Goal: Task Accomplishment & Management: Complete application form

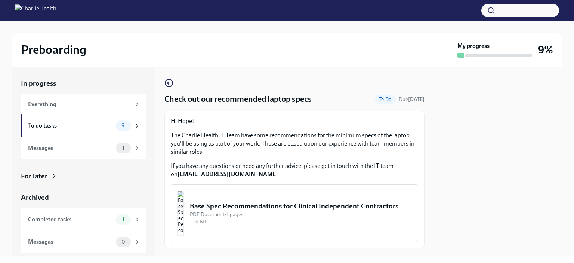
click at [273, 218] on div "PDF Document • 1 pages" at bounding box center [301, 214] width 222 height 7
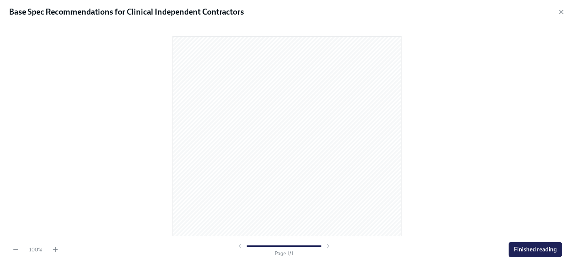
scroll to position [97, 0]
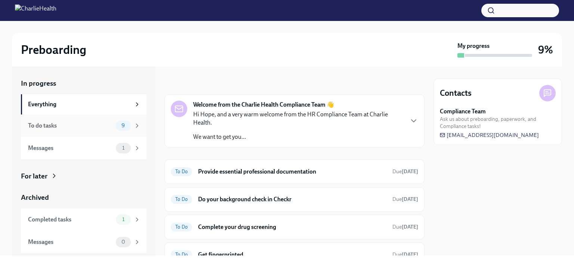
click at [92, 128] on div "To do tasks" at bounding box center [70, 125] width 85 height 8
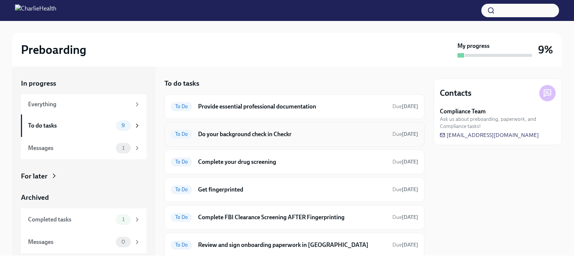
scroll to position [125, 0]
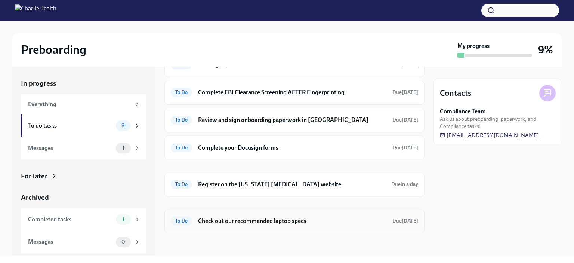
click at [266, 220] on h6 "Check out our recommended laptop specs" at bounding box center [292, 221] width 188 height 8
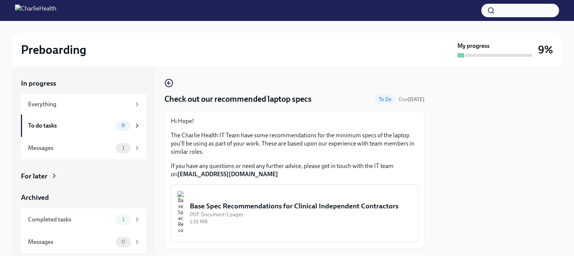
click at [381, 90] on div "Check out our recommended laptop specs To Do Due [DATE] Hi Hope! The Charlie He…" at bounding box center [294, 163] width 260 height 170
click at [374, 100] on span "To Do" at bounding box center [384, 99] width 21 height 6
click at [114, 219] on div "Completed tasks 1" at bounding box center [84, 219] width 112 height 10
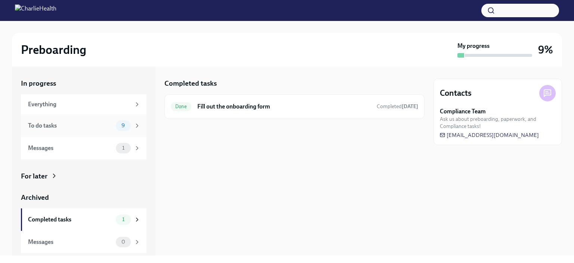
click at [107, 128] on div "To do tasks" at bounding box center [70, 125] width 85 height 8
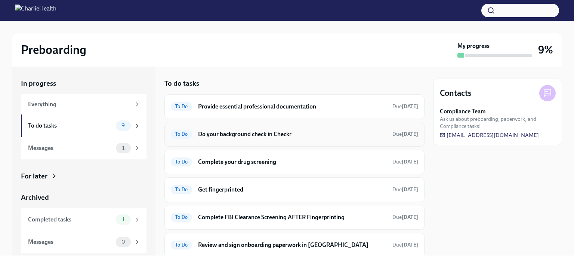
scroll to position [125, 0]
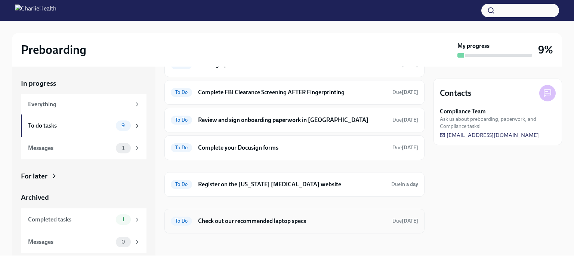
drag, startPoint x: 270, startPoint y: 225, endPoint x: 223, endPoint y: 220, distance: 47.7
click at [223, 220] on h6 "Check out our recommended laptop specs" at bounding box center [292, 221] width 188 height 8
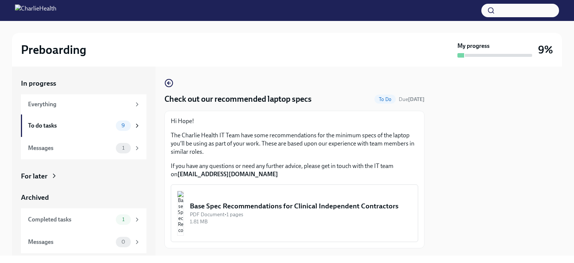
click at [377, 100] on span "To Do" at bounding box center [384, 99] width 21 height 6
click at [166, 84] on icon "button" at bounding box center [168, 82] width 9 height 9
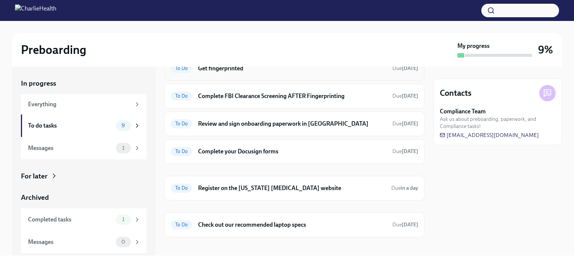
scroll to position [125, 0]
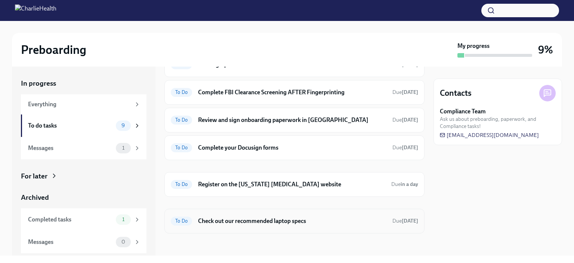
click at [194, 215] on div "To Do Check out our recommended laptop specs Due [DATE]" at bounding box center [294, 221] width 247 height 12
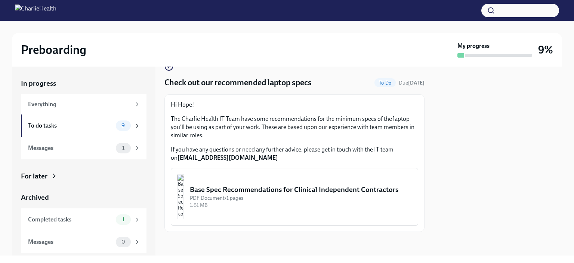
scroll to position [16, 0]
click at [258, 200] on div "PDF Document • 1 pages" at bounding box center [301, 198] width 222 height 7
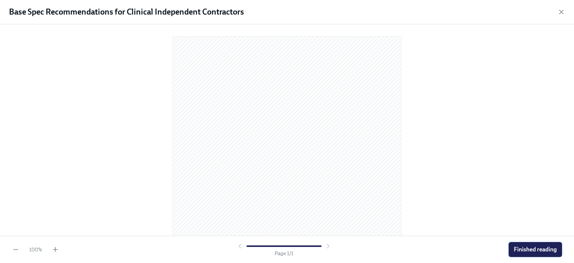
click at [532, 251] on span "Finished reading" at bounding box center [535, 248] width 43 height 7
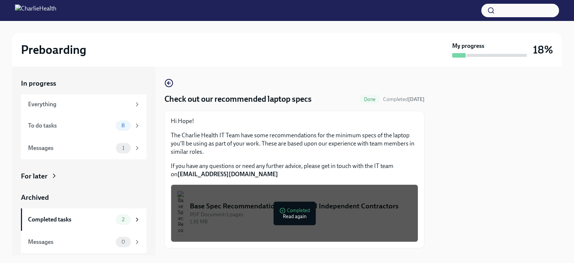
click at [173, 84] on div "Check out our recommended laptop specs Done Completed [DATE] Hi Hope! The Charl…" at bounding box center [294, 163] width 260 height 170
click at [172, 84] on circle "button" at bounding box center [168, 82] width 7 height 7
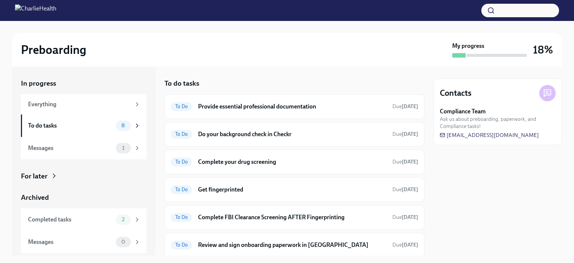
scroll to position [88, 0]
